Goal: Task Accomplishment & Management: Complete application form

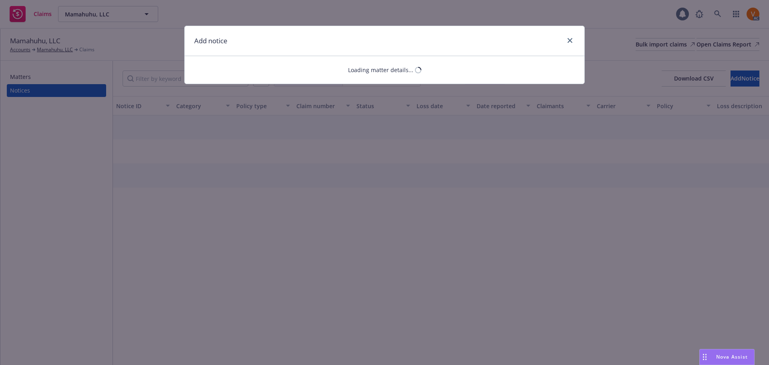
select select "EMPLOYMENT_PRACTICES_LIABILITY"
select select "open"
select select "CLAIM"
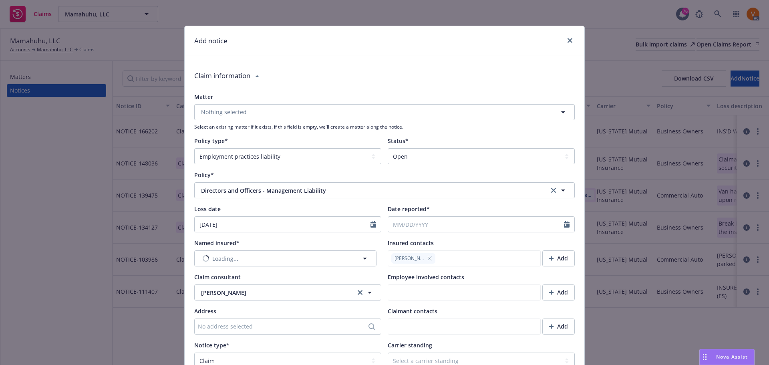
type textarea "x"
type textarea "Insured received a demand alleging; 1. Retaliation in Violation of Labor Code S…"
click at [238, 254] on span "Nothing selected" at bounding box center [224, 258] width 46 height 8
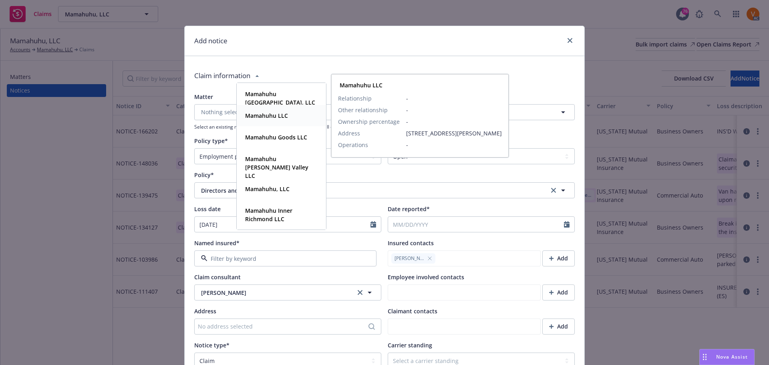
click at [282, 116] on strong "Mamahuhu LLC" at bounding box center [266, 116] width 43 height 8
type textarea "x"
type textarea "Insured received a demand alleging; 1. Retaliation in Violation of Labor Code S…"
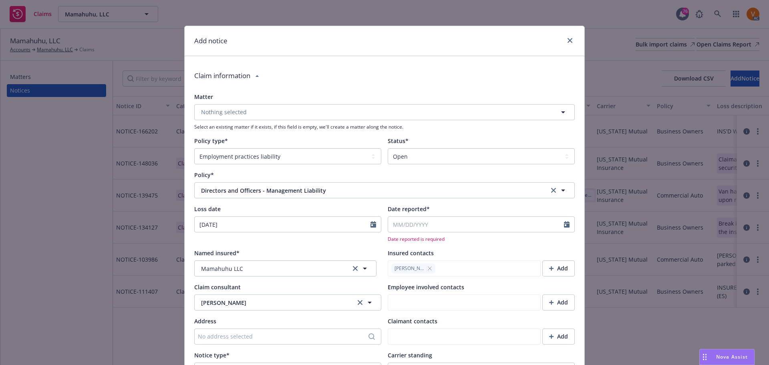
type textarea "x"
type textarea "Insured received a demand alleging; 1. Retaliation in Violation of Labor Code S…"
type textarea "x"
type textarea "Insured received a demand alleging; 1. Retaliation in Violation of Labor Code S…"
type textarea "x"
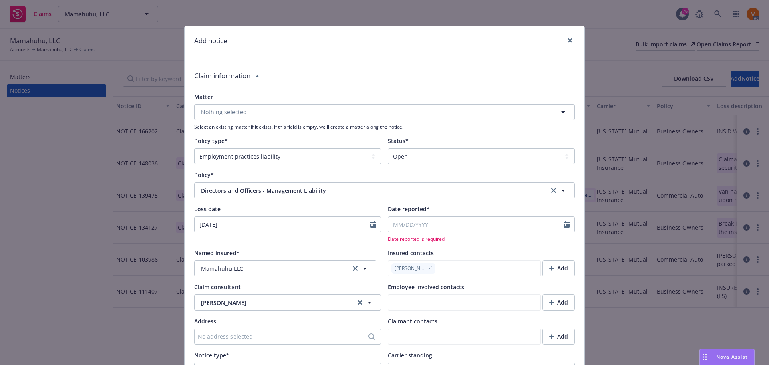
type textarea "Insured received a demand alleging; 1. Retaliation in Violation of Labor Code S…"
click at [441, 217] on input "Date reported*" at bounding box center [476, 224] width 176 height 15
select select "8"
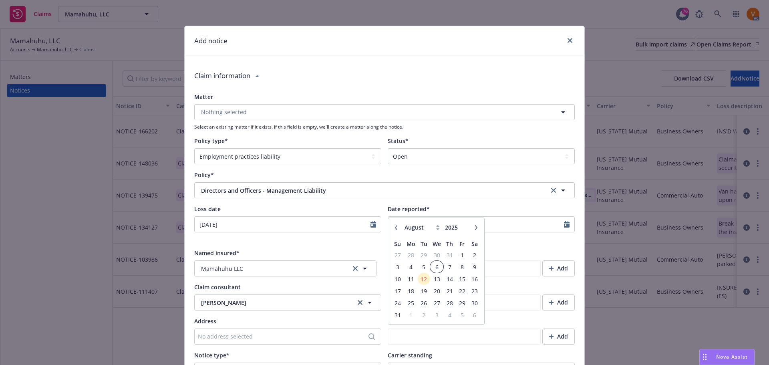
type textarea "x"
type textarea "Insured received a demand alleging; 1. Retaliation in Violation of Labor Code S…"
click at [435, 265] on span "6" at bounding box center [437, 267] width 12 height 10
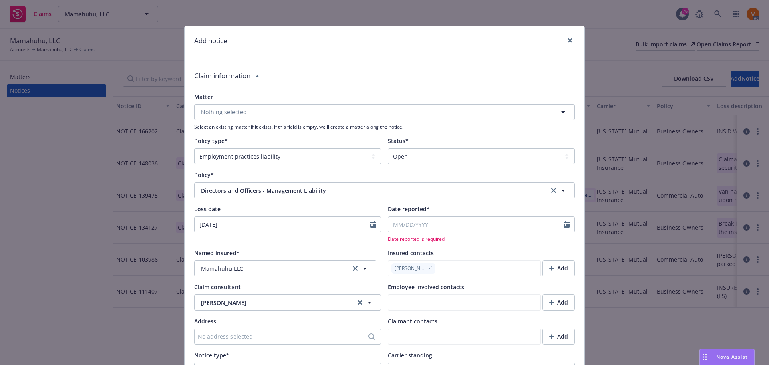
type textarea "x"
type input "[DATE]"
type textarea "Insured received a demand alleging; 1. Retaliation in Violation of Labor Code S…"
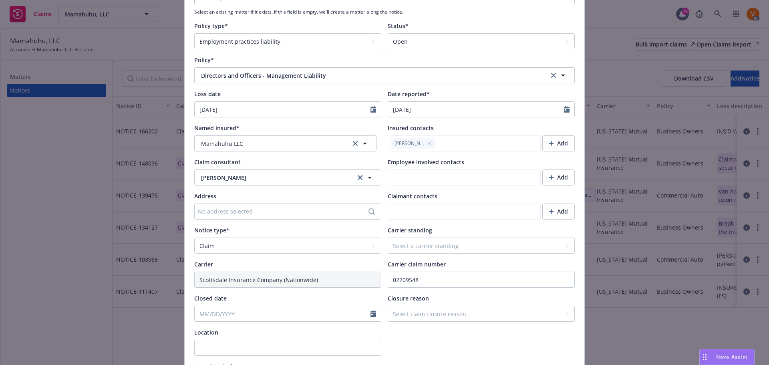
scroll to position [120, 0]
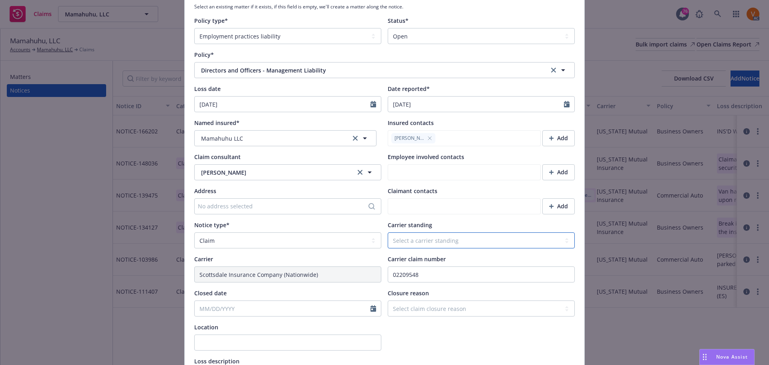
click at [408, 232] on select "Select a carrier standing Closed Not submitted Open Reopened Subrogated Withdra…" at bounding box center [481, 240] width 187 height 16
select select "OPEN"
click at [388, 232] on select "Select a carrier standing Closed Not submitted Open Reopened Subrogated Withdra…" at bounding box center [481, 240] width 187 height 16
type textarea "x"
type textarea "Insured received a demand alleging; 1. Retaliation in Violation of Labor Code S…"
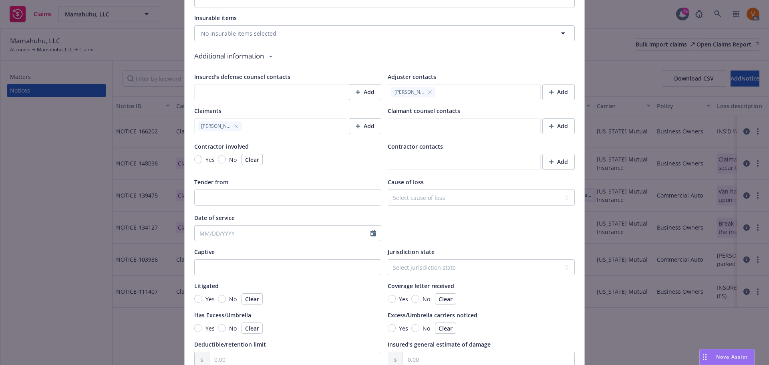
scroll to position [616, 0]
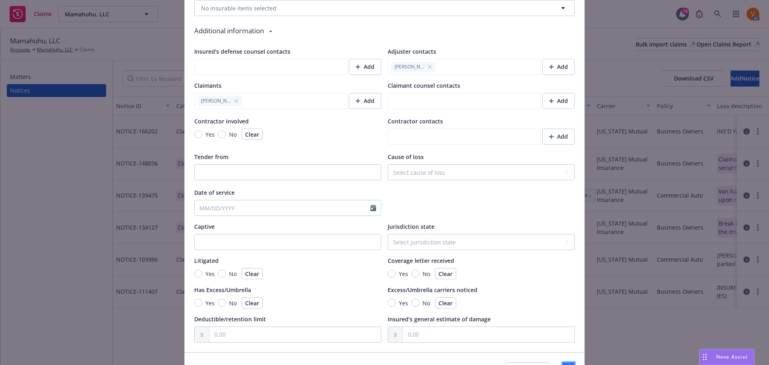
click at [567, 362] on button "Save" at bounding box center [569, 370] width 12 height 16
type textarea "x"
type textarea "Insured received a demand alleging; 1. Retaliation in Violation of Labor Code S…"
type textarea "x"
type textarea "Insured received a demand alleging; 1. Retaliation in Violation of Labor Code S…"
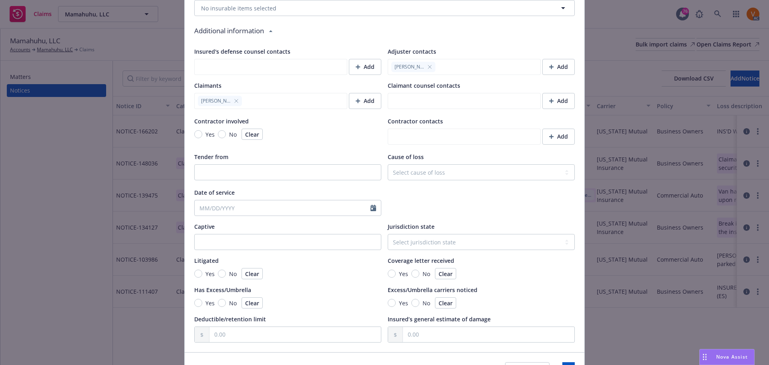
type textarea "x"
type textarea "Insured received a demand alleging; 1. Retaliation in Violation of Labor Code S…"
type textarea "x"
type textarea "Insured received a demand alleging; 1. Retaliation in Violation of Labor Code S…"
